Goal: Communication & Community: Answer question/provide support

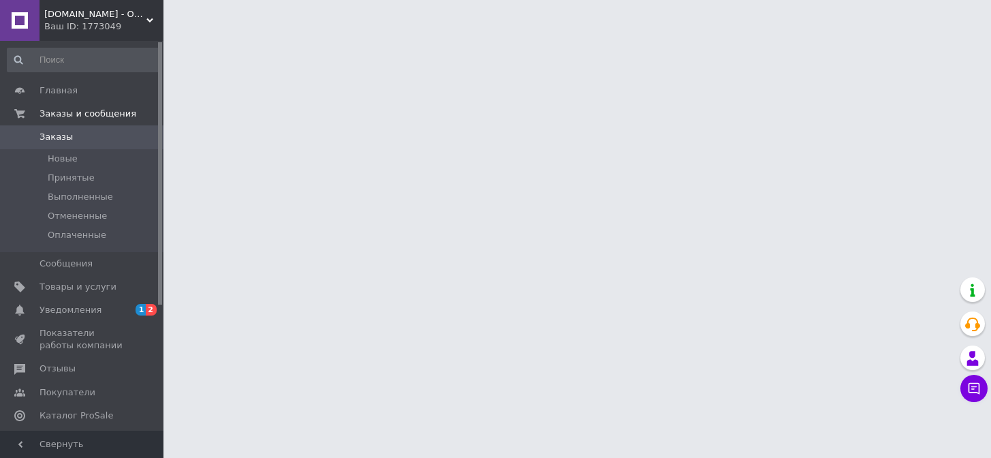
click at [54, 368] on span "Отзывы" at bounding box center [57, 368] width 36 height 12
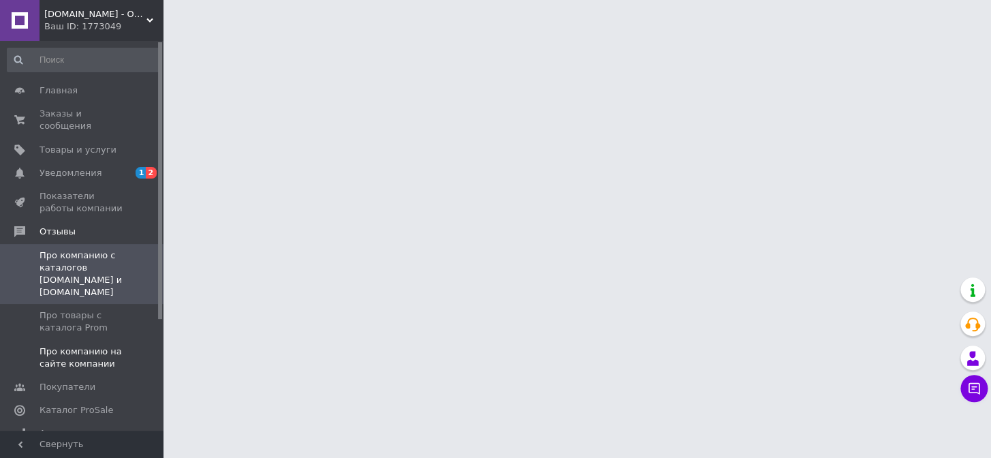
click at [78, 345] on span "Про компанию на сайте компании" at bounding box center [82, 357] width 86 height 25
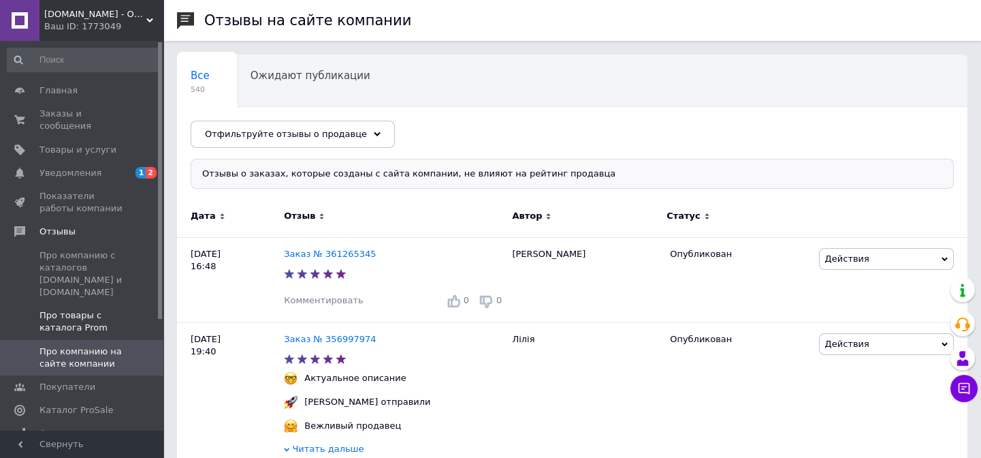
click at [98, 309] on span "Про товары с каталога Prom" at bounding box center [82, 321] width 86 height 25
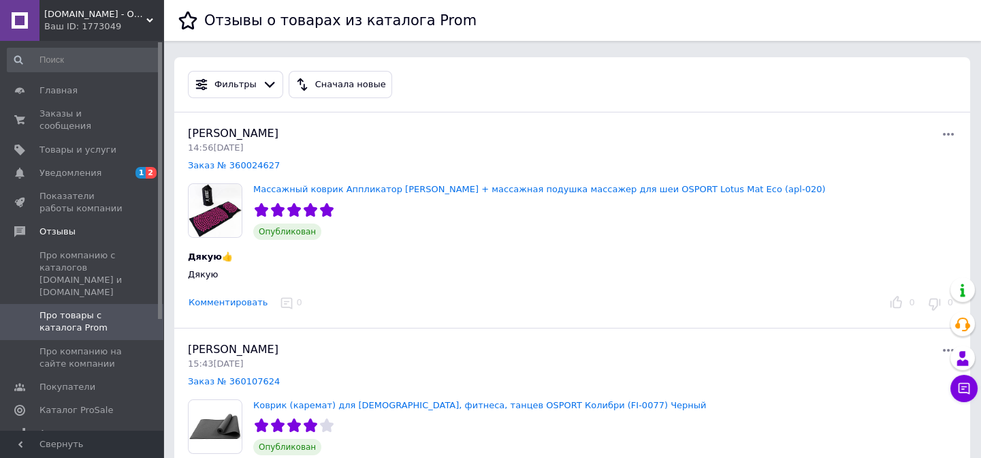
click at [231, 303] on button "Комментировать" at bounding box center [228, 303] width 80 height 14
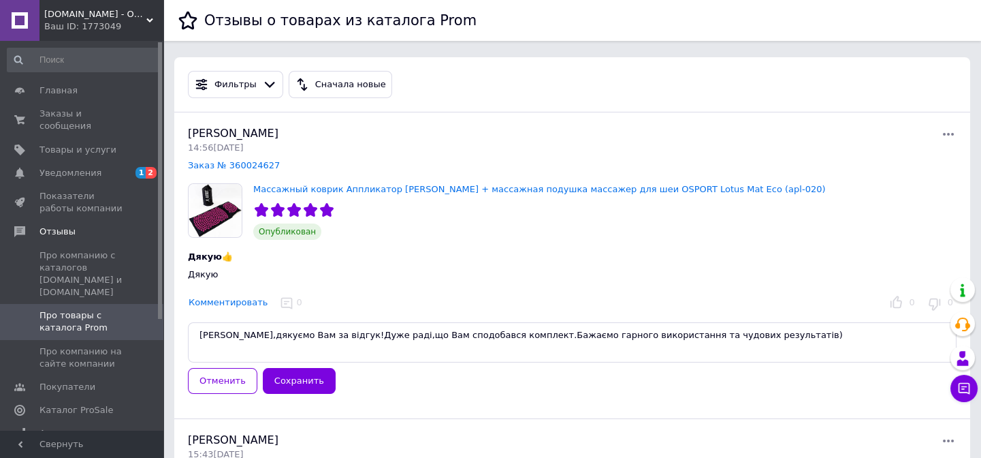
click at [217, 338] on textarea "Тамила,дякуємо Вам за відгук!Дуже раді,що Вам сподобався комплект.Бажаємо гарно…" at bounding box center [572, 342] width 769 height 40
click at [219, 335] on textarea "Тамила,дякуємо Вам за відгук!Дуже раді,що Вам сподобався комплект.Бажаємо гарно…" at bounding box center [572, 342] width 769 height 40
type textarea "Тамила,дякуємо Вам за відгук!Дуже раді,що Вам сподобався комплект.Бажаємо гарно…"
click at [302, 375] on button "Сохранить" at bounding box center [299, 381] width 73 height 27
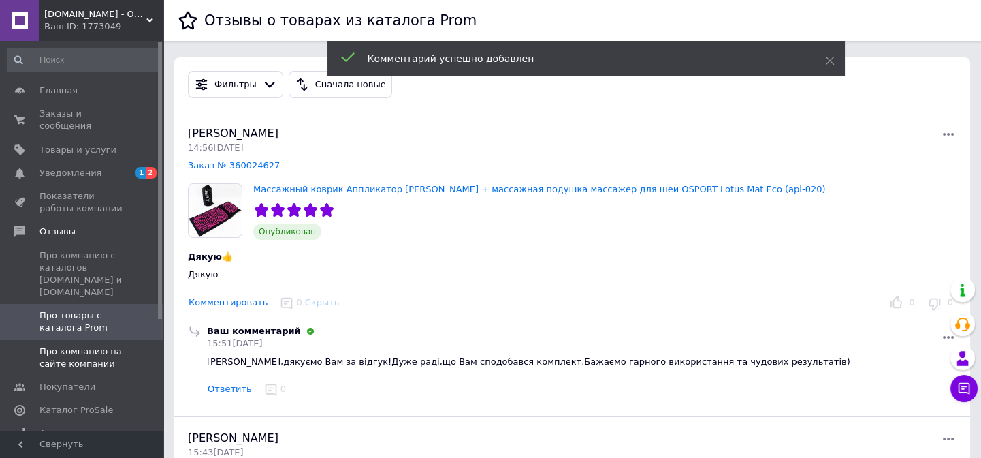
click at [87, 345] on span "Про компанию на сайте компании" at bounding box center [82, 357] width 86 height 25
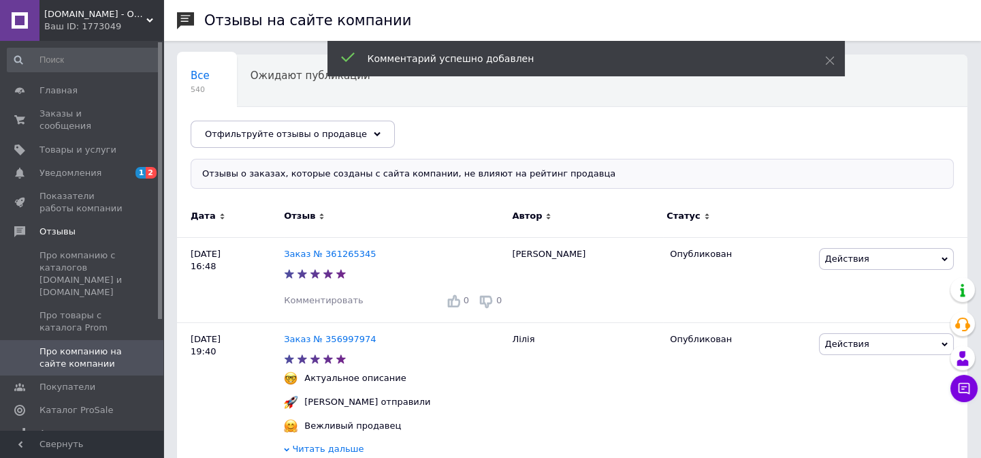
click at [83, 32] on div "Ваш ID: 1773049" at bounding box center [103, 26] width 119 height 12
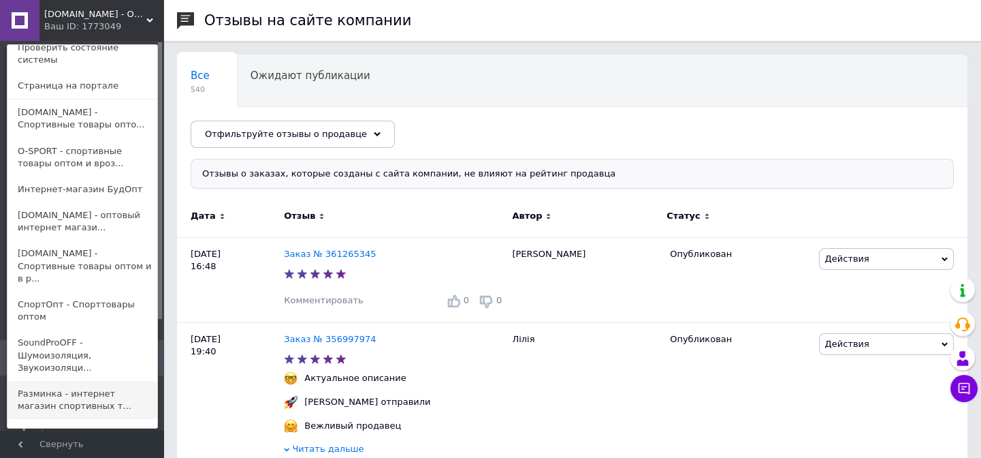
scroll to position [120, 0]
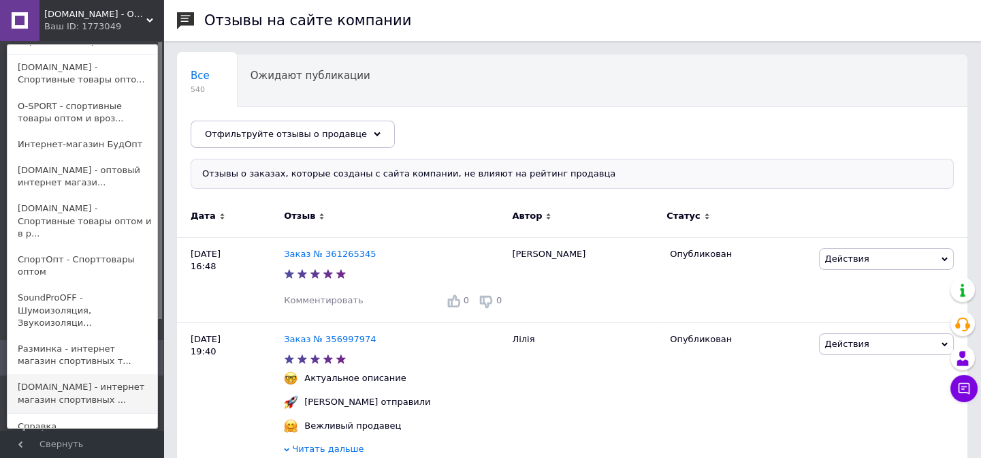
click at [68, 374] on link "[DOMAIN_NAME] - интернет магазин спортивных ..." at bounding box center [82, 393] width 150 height 38
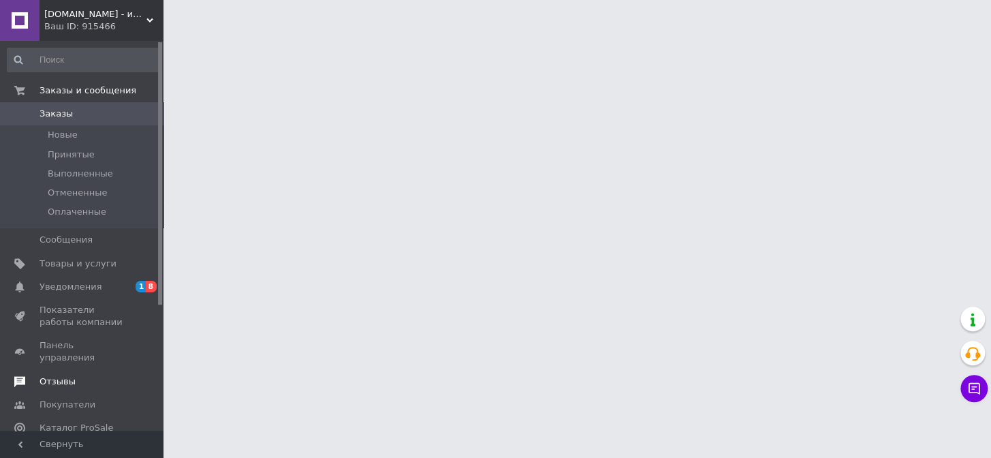
click at [54, 375] on span "Отзывы" at bounding box center [57, 381] width 36 height 12
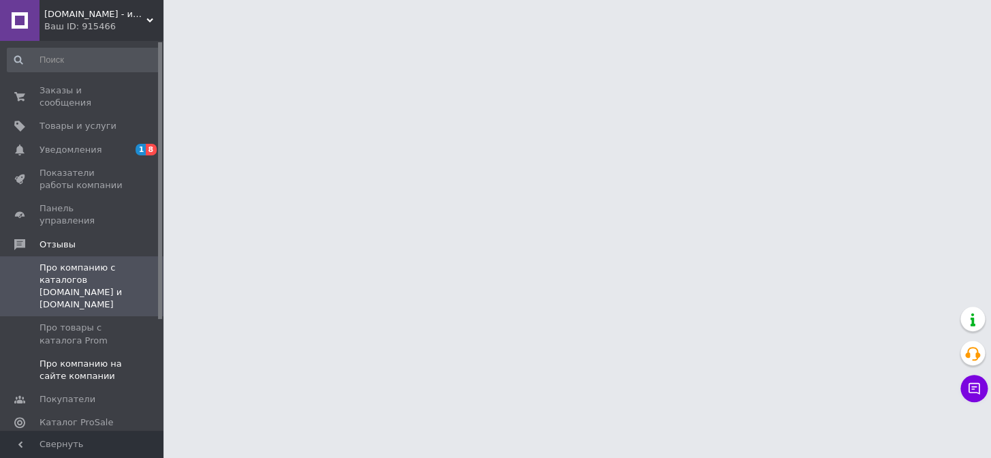
click at [83, 357] on span "Про компанию на сайте компании" at bounding box center [82, 369] width 86 height 25
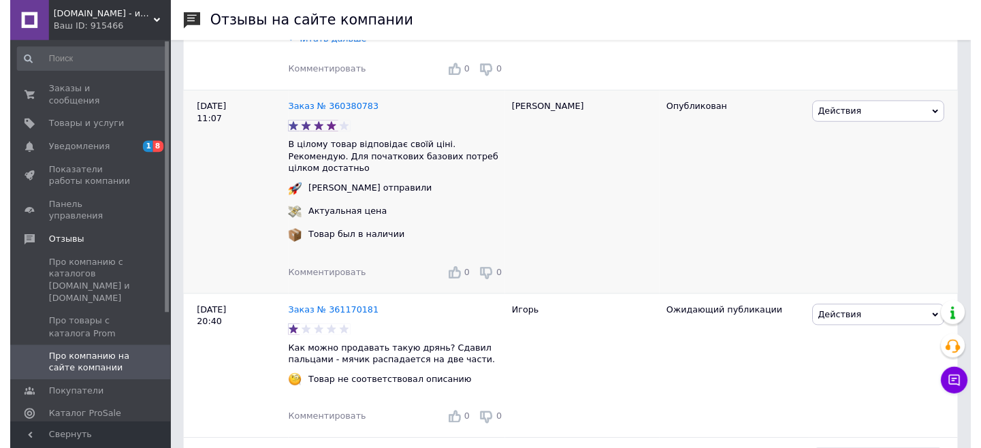
scroll to position [433, 0]
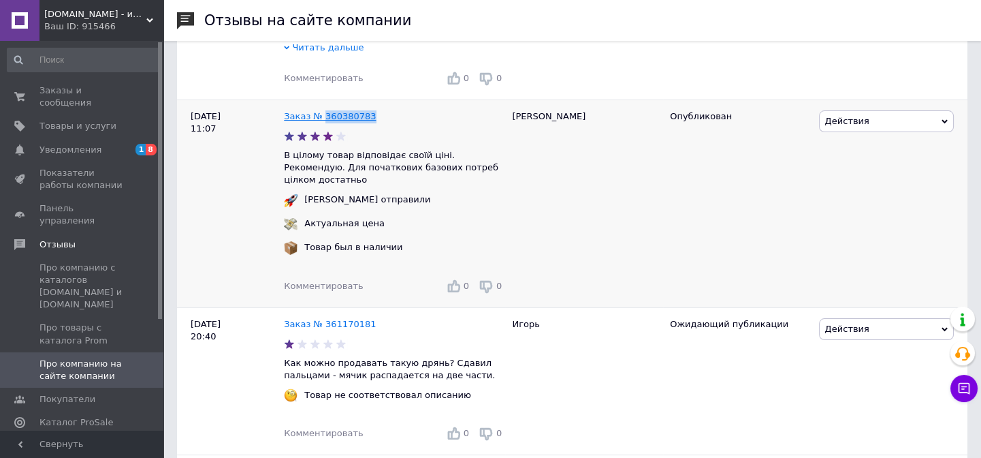
drag, startPoint x: 373, startPoint y: 116, endPoint x: 321, endPoint y: 120, distance: 51.9
click at [321, 120] on div "Заказ № 360380783" at bounding box center [394, 117] width 227 height 18
copy link "360380783"
click at [325, 281] on span "Комментировать" at bounding box center [323, 286] width 79 height 10
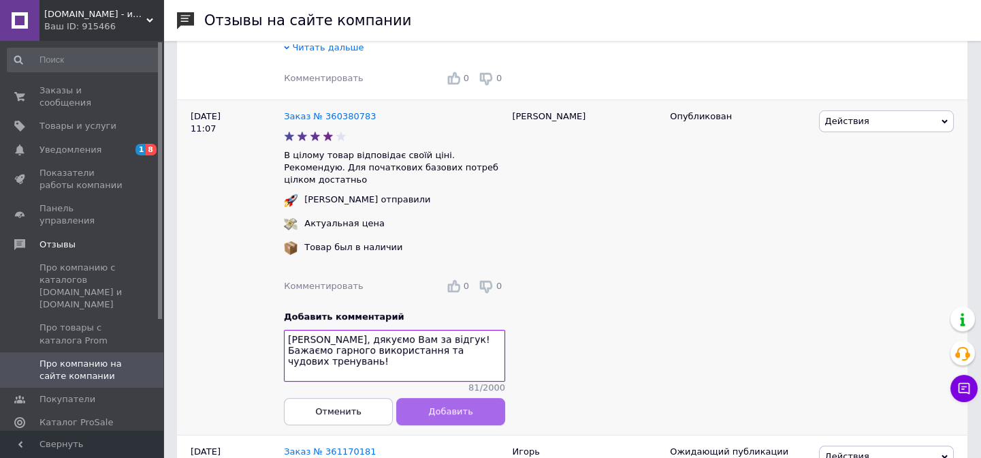
type textarea "Євгеній, дякуємо Вам за відгук!Бажаємо гарного використання та чудових тренуван…"
click at [448, 406] on span "Добавить" at bounding box center [451, 411] width 44 height 10
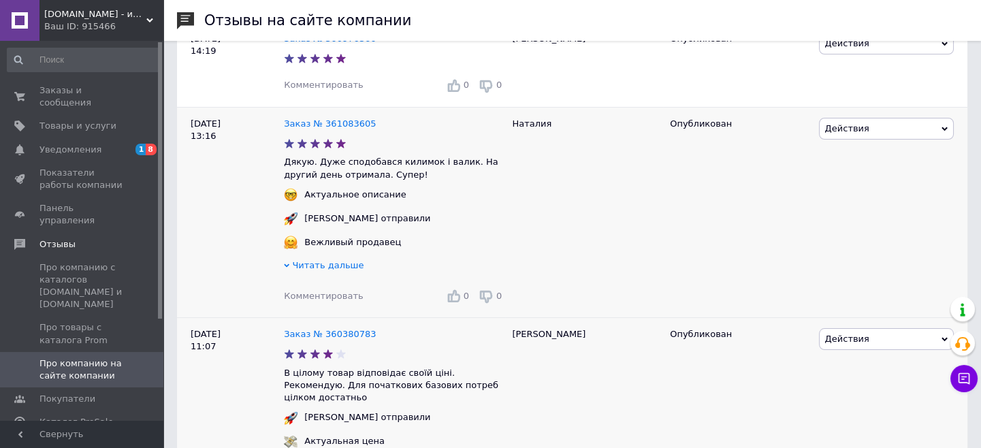
scroll to position [185, 0]
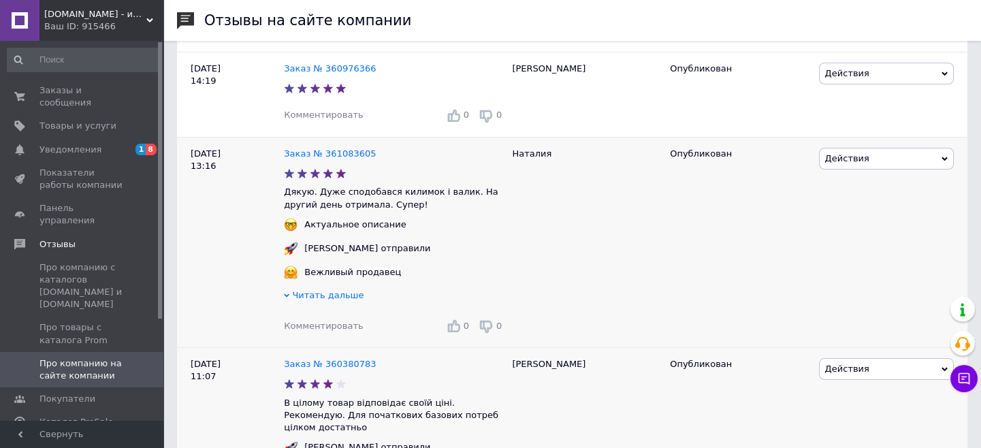
click at [322, 324] on span "Комментировать" at bounding box center [323, 326] width 79 height 10
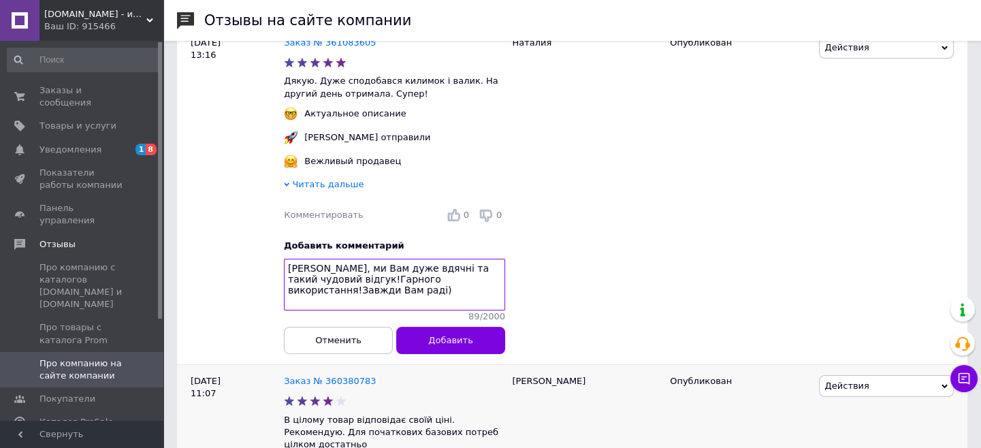
scroll to position [309, 0]
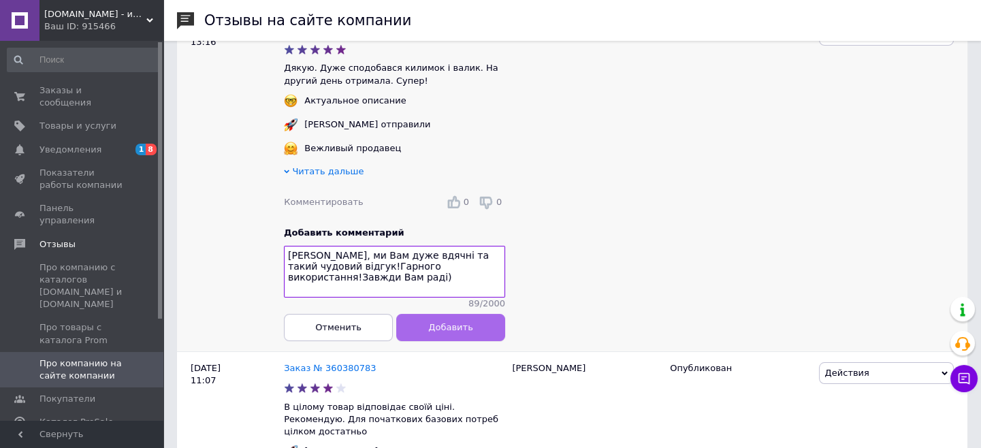
type textarea "Наталія, ми Вам дуже вдячні та такий чудовий відгук!Гарного використання!Завжди…"
click at [466, 332] on span "Добавить" at bounding box center [451, 327] width 44 height 10
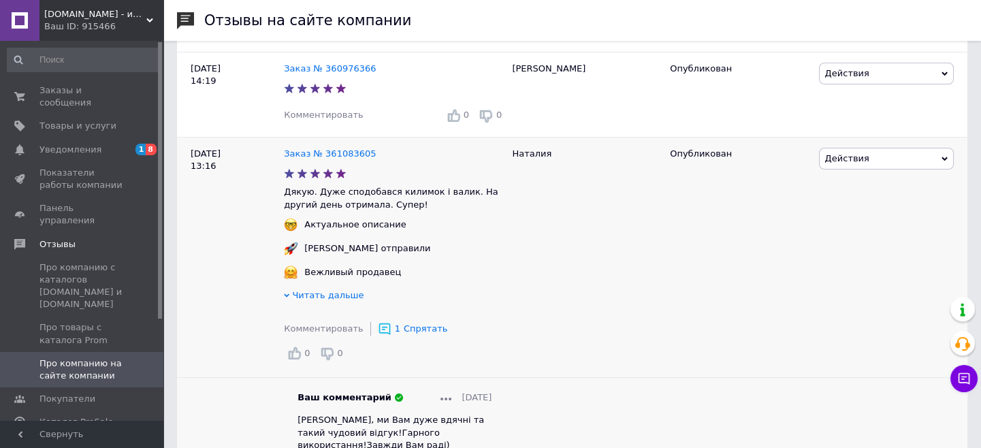
scroll to position [61, 0]
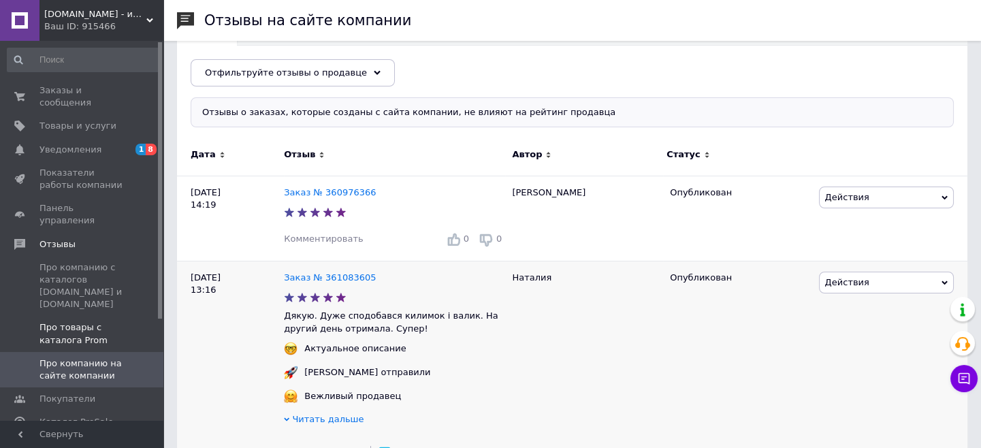
click at [103, 321] on span "Про товары с каталога Prom" at bounding box center [82, 333] width 86 height 25
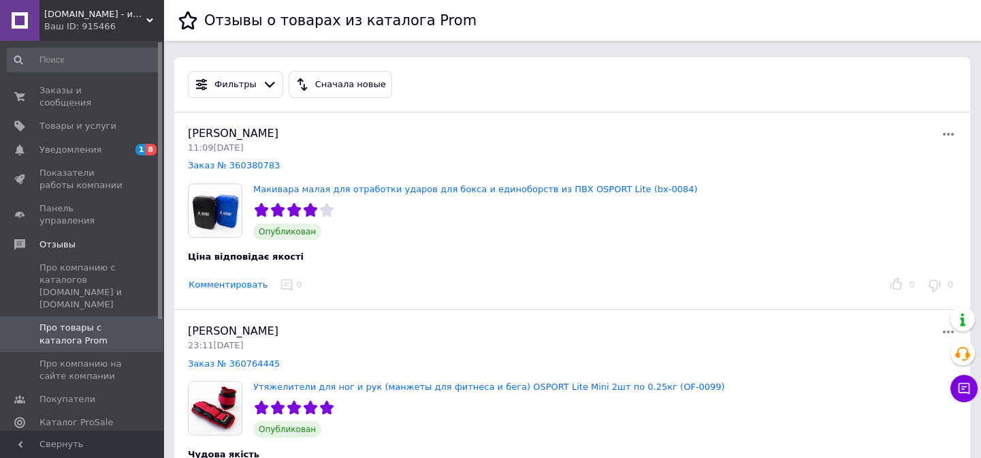
click at [224, 285] on button "Комментировать" at bounding box center [228, 285] width 80 height 14
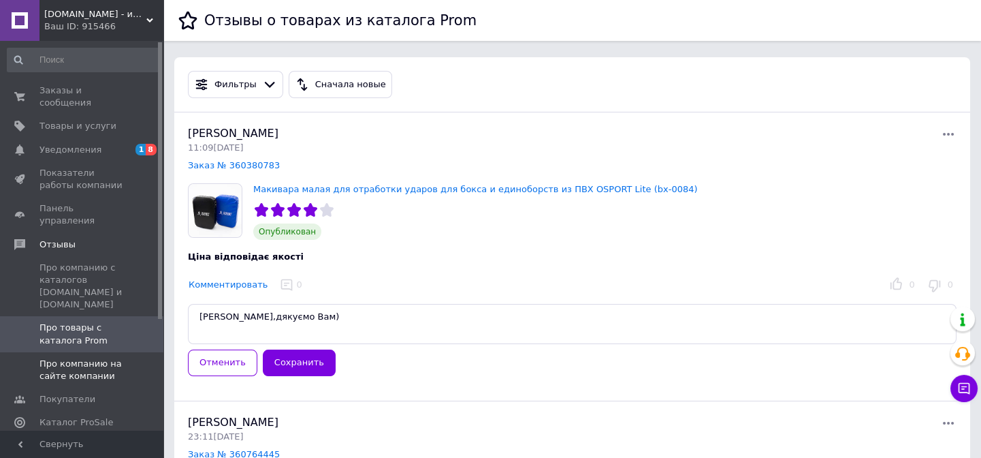
type textarea "Євгеній,дякуємо Вам)"
click at [98, 357] on span "Про компанию на сайте компании" at bounding box center [82, 369] width 86 height 25
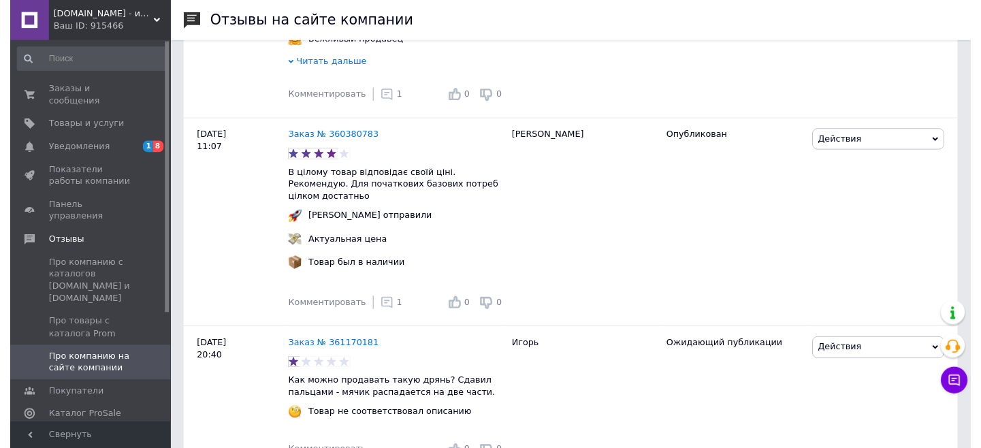
scroll to position [433, 0]
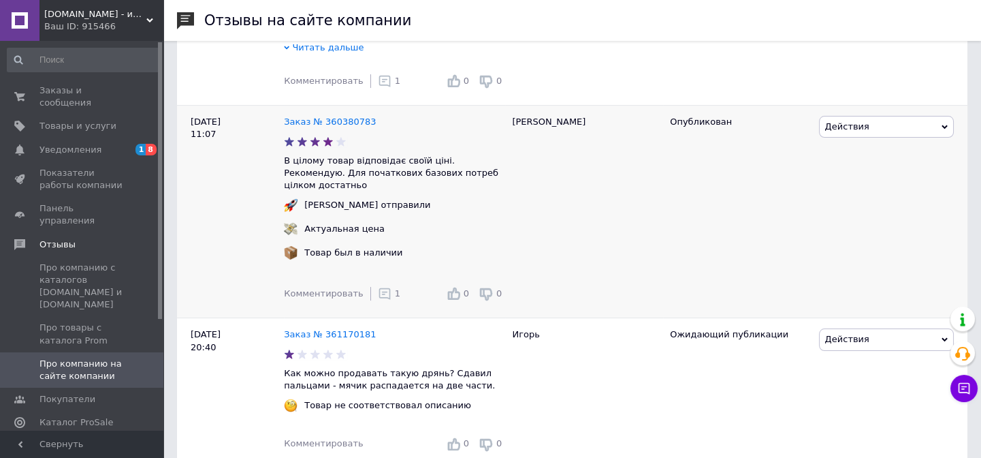
click at [379, 288] on use at bounding box center [385, 294] width 12 height 12
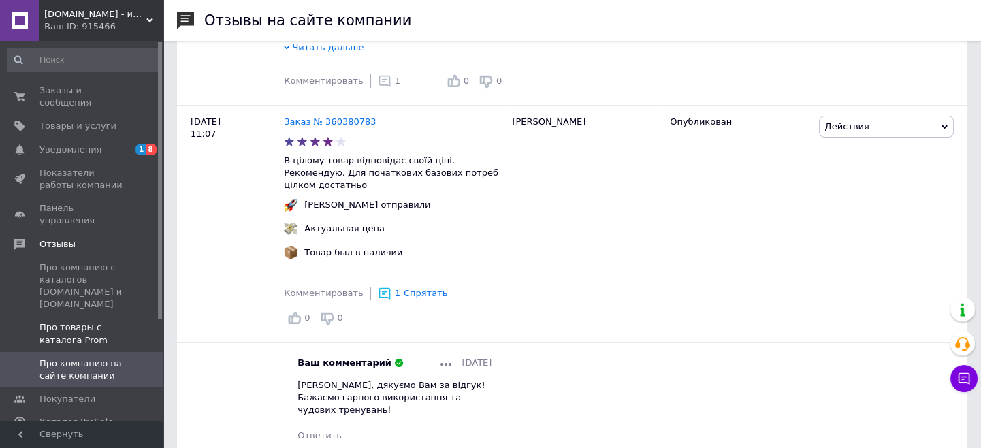
click at [59, 321] on span "Про товары с каталога Prom" at bounding box center [82, 333] width 86 height 25
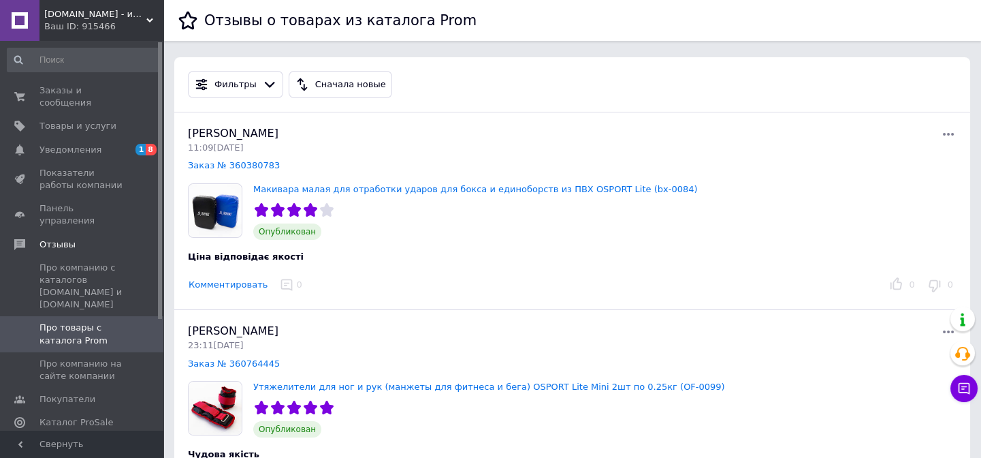
click at [235, 286] on button "Комментировать" at bounding box center [228, 285] width 80 height 14
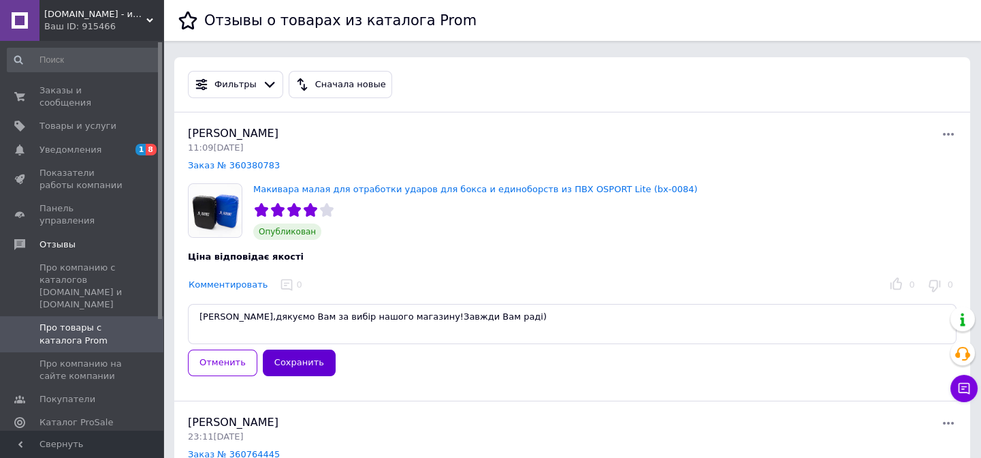
type textarea "Євгеній,дякуємо Вам за вибір нашого магазину!Завжди Вам раді)"
click at [295, 361] on button "Сохранить" at bounding box center [299, 362] width 73 height 27
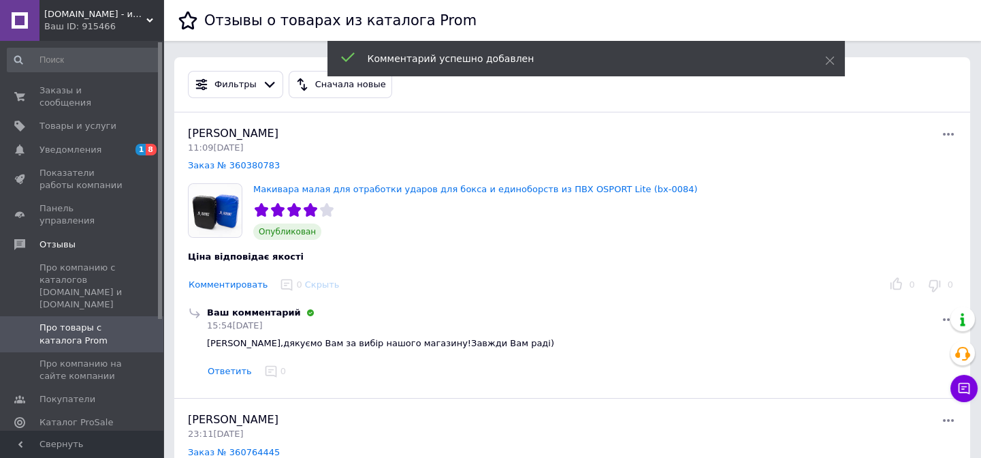
click at [70, 17] on span "OSPORT.UA - интернет магазин спортивных товаров" at bounding box center [95, 14] width 102 height 12
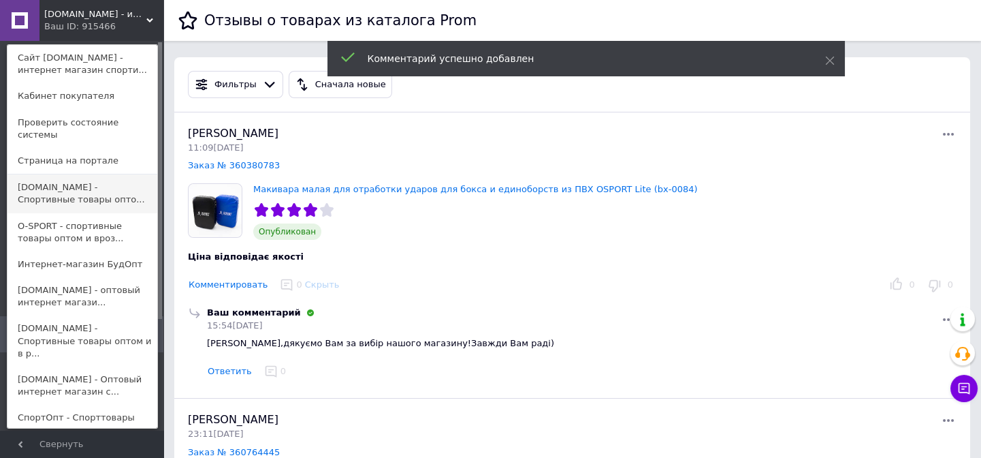
click at [70, 179] on link "SPORTOPT.ORG.UA - Спортивные товары опто..." at bounding box center [82, 193] width 150 height 38
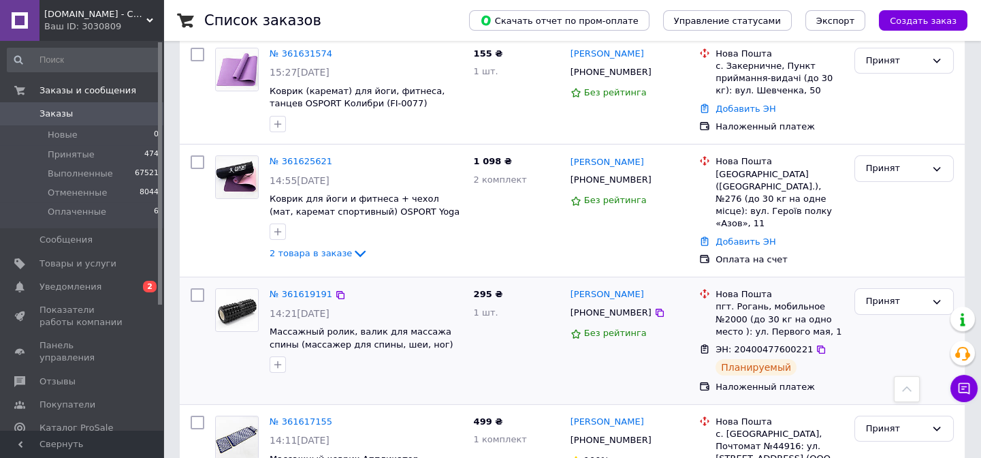
scroll to position [619, 0]
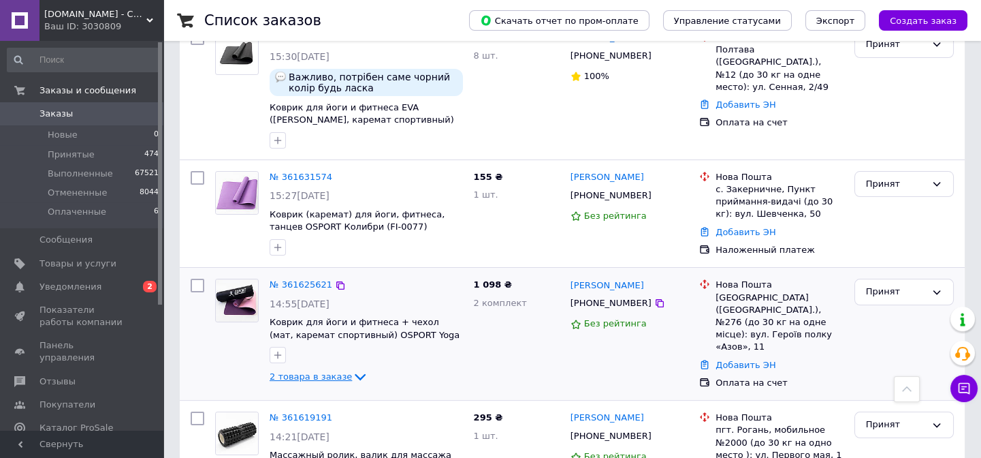
click at [328, 371] on span "2 товара в заказе" at bounding box center [311, 376] width 82 height 10
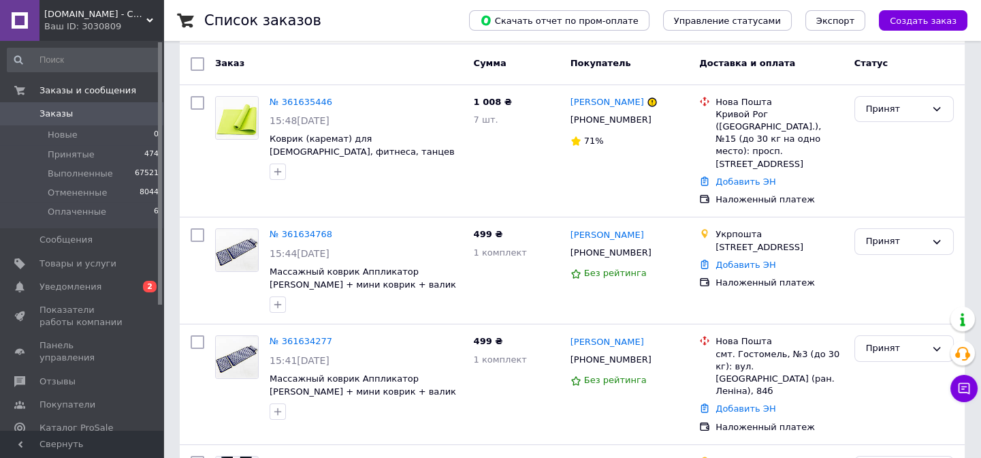
scroll to position [61, 0]
